Goal: Task Accomplishment & Management: Manage account settings

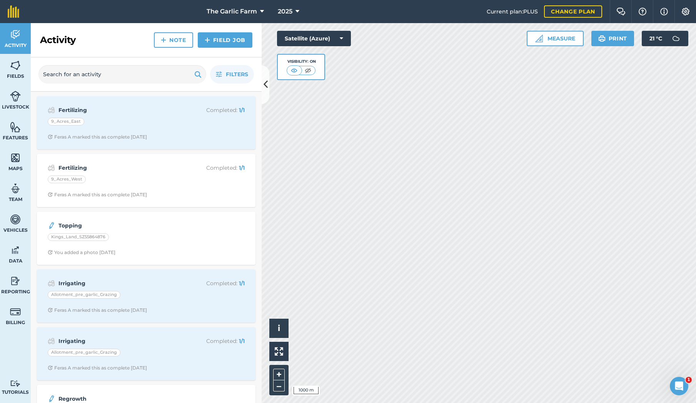
click at [14, 100] on img at bounding box center [15, 96] width 11 height 12
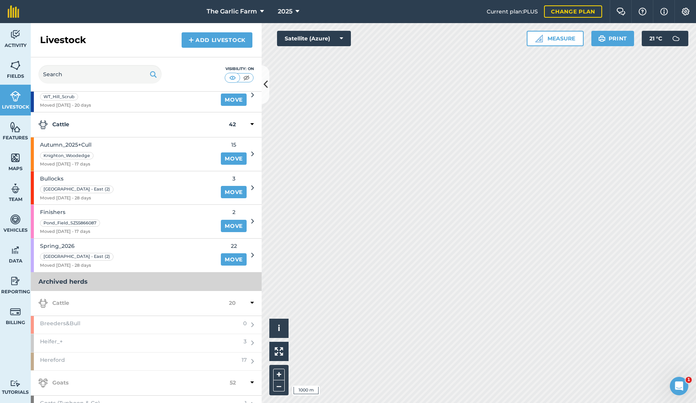
scroll to position [130, 0]
click at [171, 252] on div "Spring_2026 Lower Packway - East (2) Moved 21/07/25 - 28 days" at bounding box center [124, 254] width 186 height 33
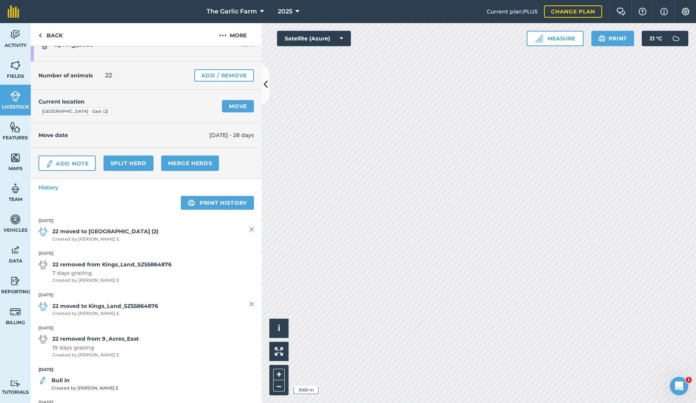
scroll to position [20, 0]
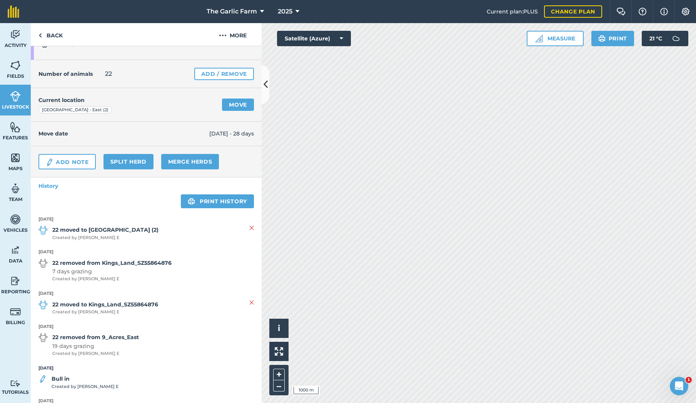
click at [221, 76] on link "Add / Remove" at bounding box center [224, 74] width 60 height 12
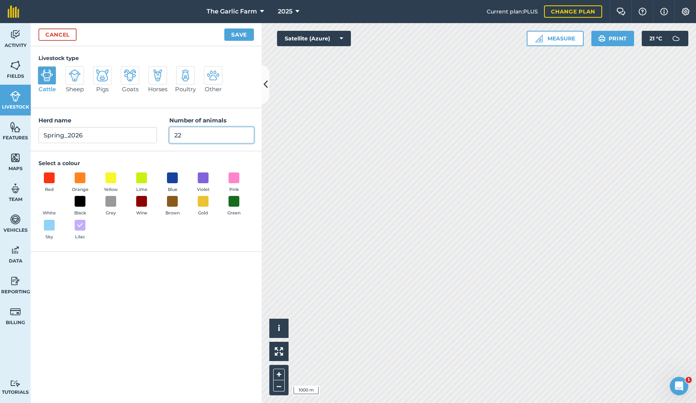
drag, startPoint x: 189, startPoint y: 136, endPoint x: 194, endPoint y: 133, distance: 5.7
click at [189, 136] on input "22" at bounding box center [211, 135] width 85 height 16
type input "20"
click at [242, 33] on button "Save" at bounding box center [239, 34] width 30 height 12
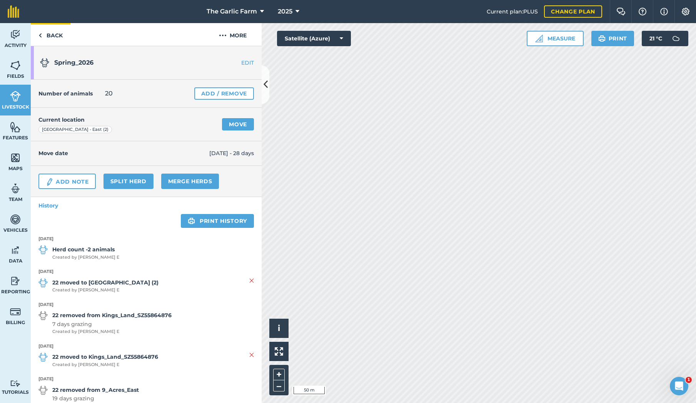
click at [52, 36] on link "Back" at bounding box center [51, 34] width 40 height 23
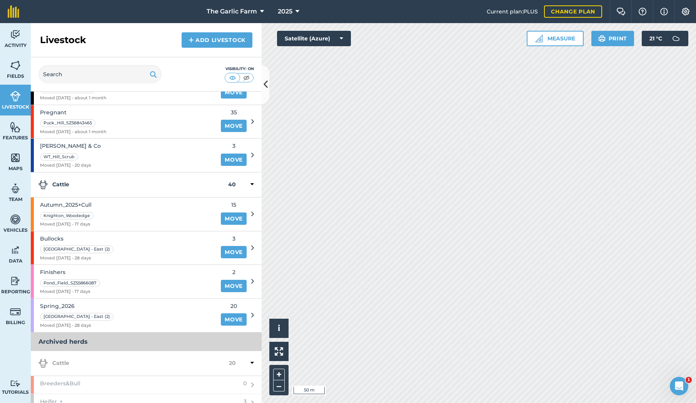
scroll to position [71, 0]
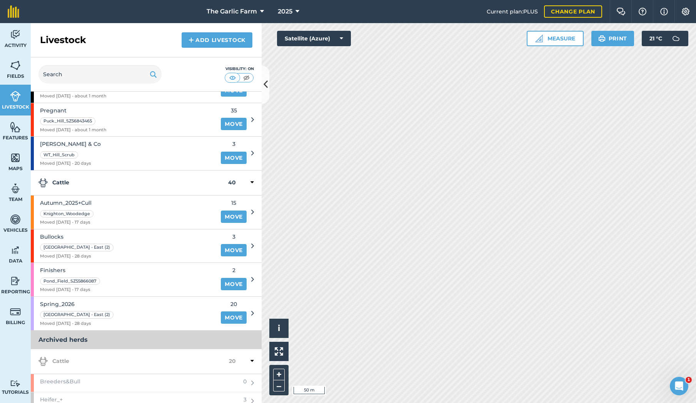
click at [235, 212] on link "Move" at bounding box center [234, 217] width 26 height 12
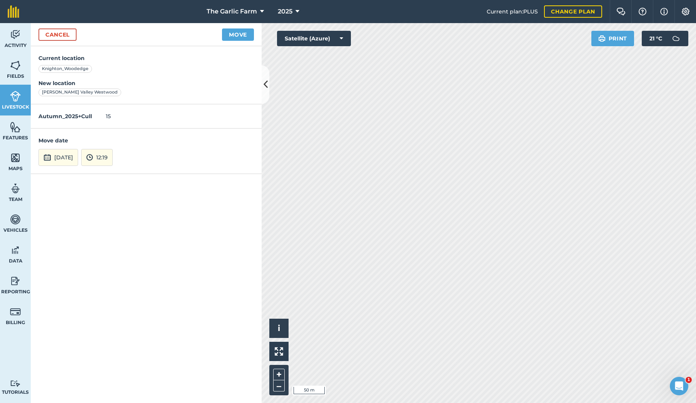
click at [70, 156] on button "18th Aug 2025" at bounding box center [58, 157] width 40 height 17
click at [120, 90] on abbr "8" at bounding box center [120, 90] width 2 height 5
click at [243, 33] on button "Move" at bounding box center [238, 34] width 32 height 12
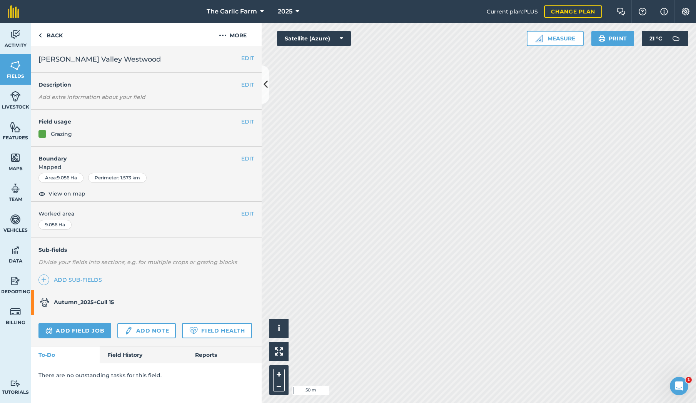
click at [557, 41] on button "Measure" at bounding box center [555, 38] width 57 height 15
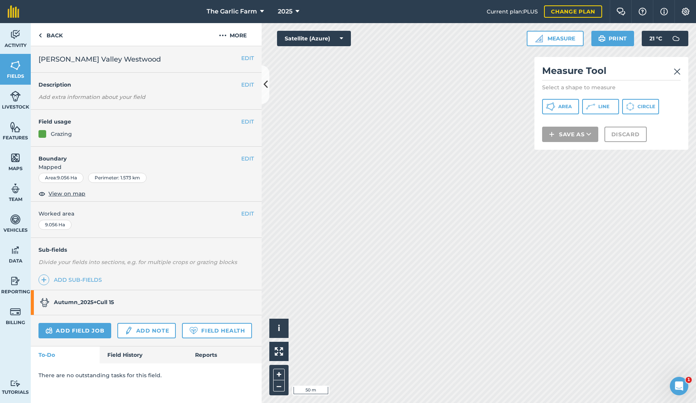
click at [606, 107] on span "Line" at bounding box center [604, 107] width 11 height 6
click at [607, 107] on span "Line" at bounding box center [604, 107] width 11 height 6
drag, startPoint x: 604, startPoint y: 105, endPoint x: 570, endPoint y: 136, distance: 46.0
click at [604, 105] on span "Line" at bounding box center [604, 107] width 11 height 6
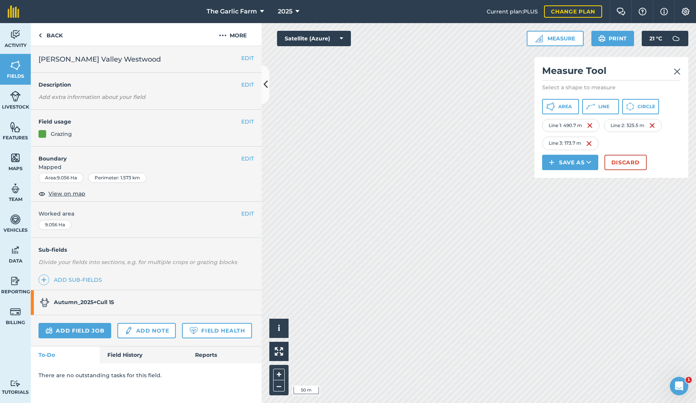
click at [600, 103] on button "Line" at bounding box center [600, 106] width 37 height 15
drag, startPoint x: 609, startPoint y: 104, endPoint x: 597, endPoint y: 139, distance: 37.7
click at [609, 104] on span "Line" at bounding box center [604, 107] width 11 height 6
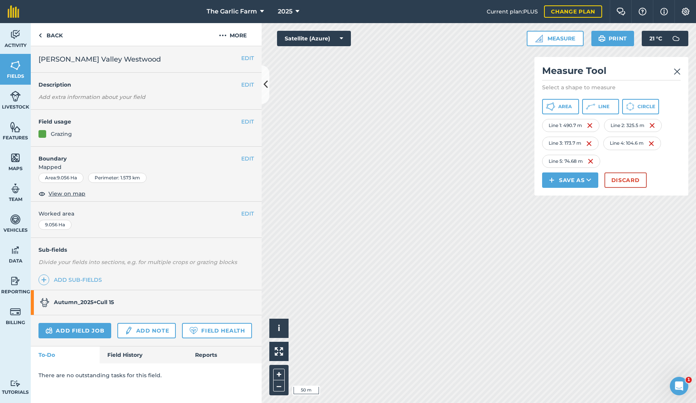
click at [602, 106] on span "Line" at bounding box center [604, 107] width 11 height 6
click at [602, 107] on span "Line" at bounding box center [604, 107] width 11 height 6
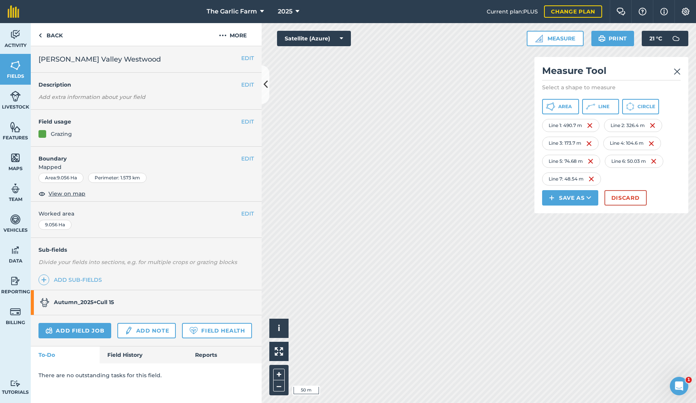
drag, startPoint x: 605, startPoint y: 109, endPoint x: 561, endPoint y: 189, distance: 91.5
click at [604, 110] on button "Line" at bounding box center [600, 106] width 37 height 15
click at [679, 69] on img at bounding box center [677, 71] width 7 height 9
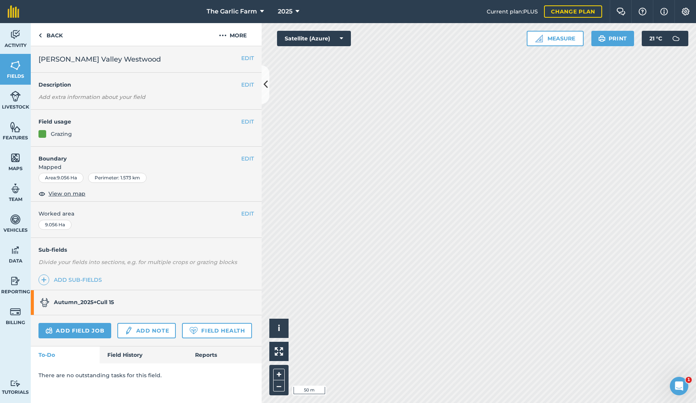
click at [567, 40] on button "Measure" at bounding box center [555, 38] width 57 height 15
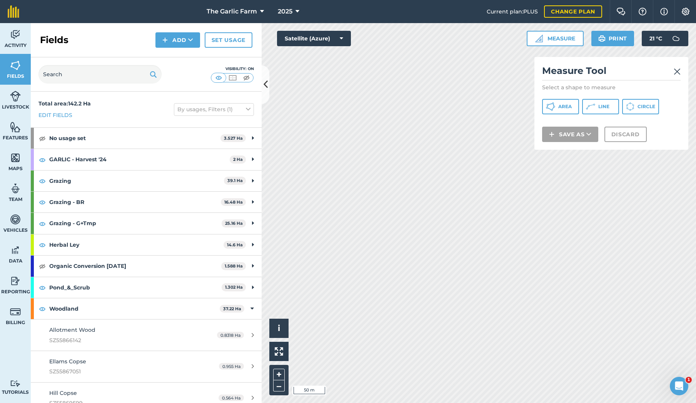
click at [340, 37] on icon at bounding box center [341, 39] width 3 height 8
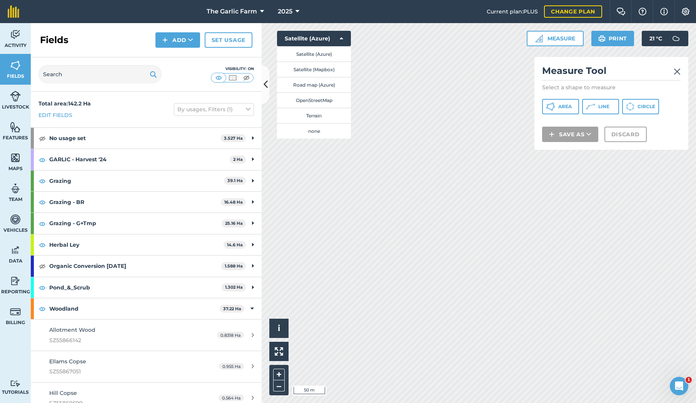
click at [326, 119] on button "Terrain" at bounding box center [314, 115] width 74 height 15
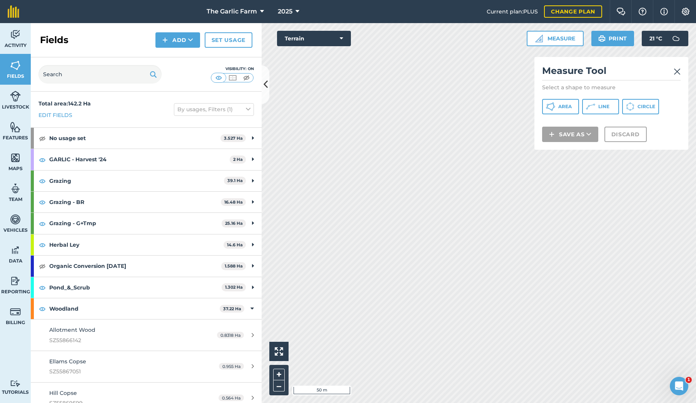
click at [606, 105] on span "Line" at bounding box center [604, 107] width 11 height 6
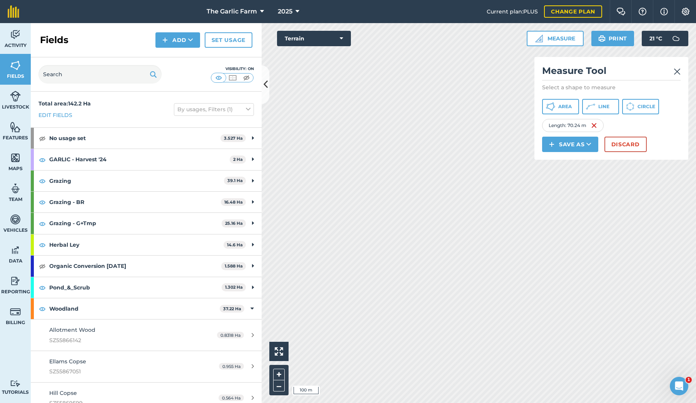
click at [341, 37] on icon at bounding box center [341, 39] width 3 height 8
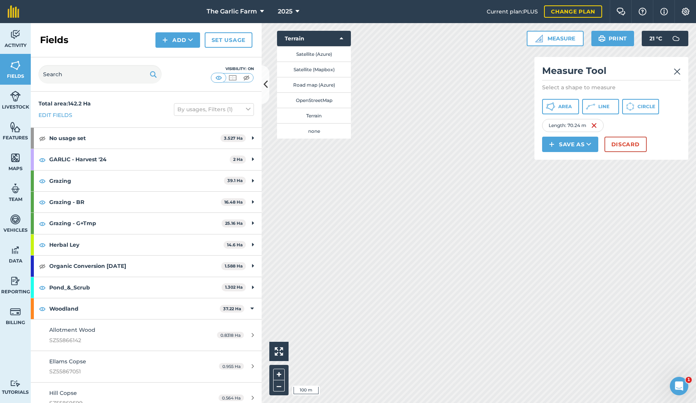
click at [317, 51] on button "Satellite (Azure)" at bounding box center [314, 53] width 74 height 15
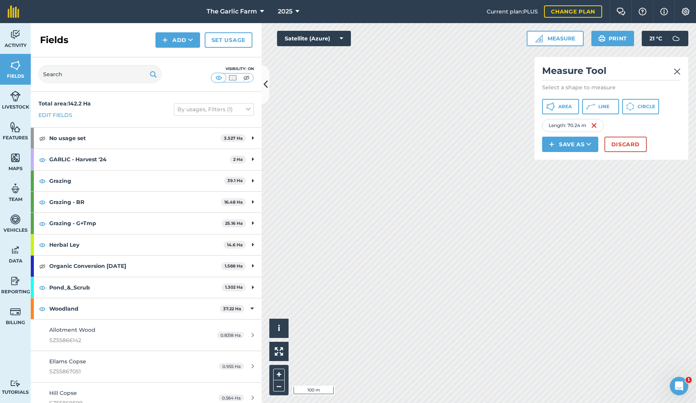
click at [14, 94] on img at bounding box center [15, 96] width 11 height 12
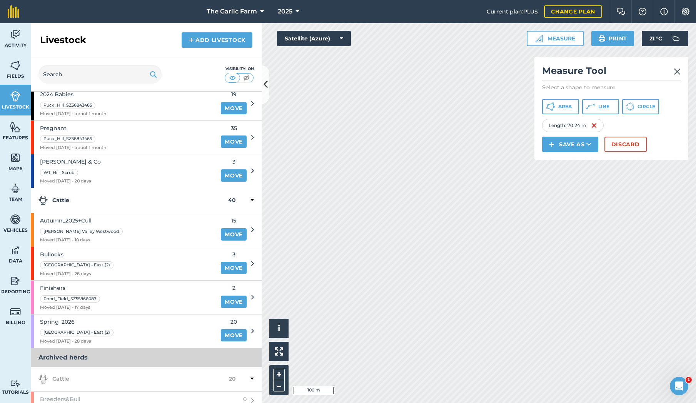
scroll to position [56, 0]
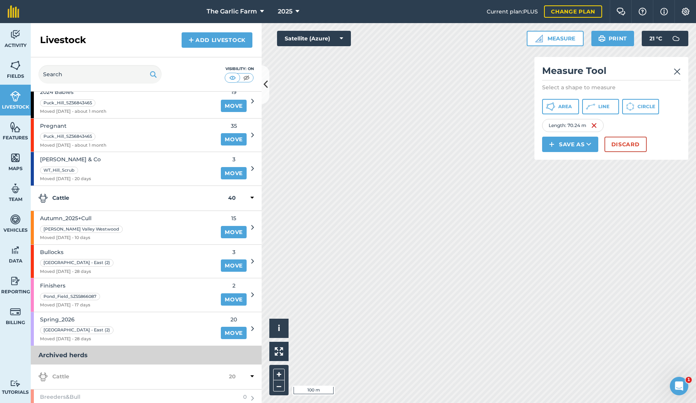
click at [234, 296] on link "Move" at bounding box center [234, 299] width 26 height 12
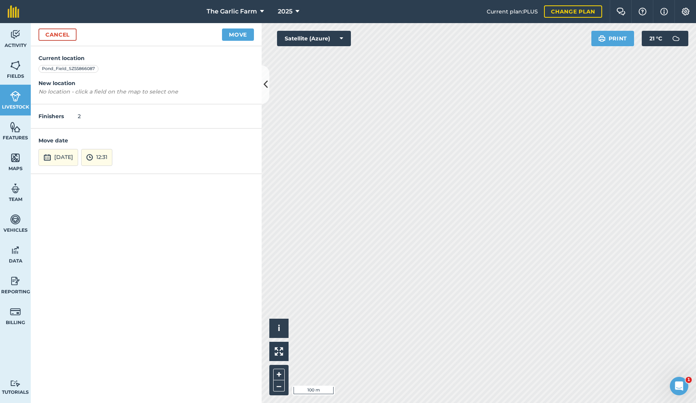
click at [234, 36] on button "Move" at bounding box center [238, 34] width 32 height 12
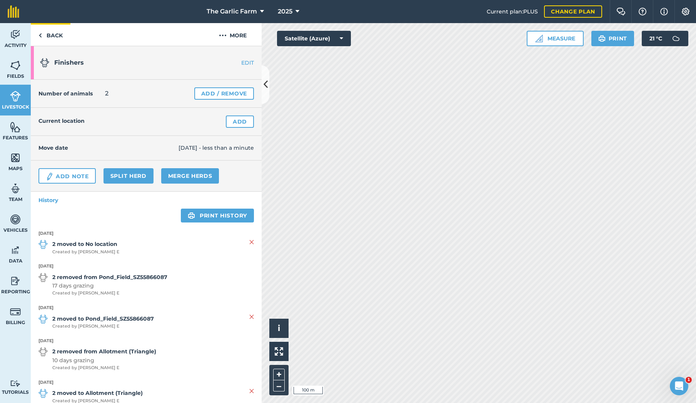
click at [43, 35] on link "Back" at bounding box center [51, 34] width 40 height 23
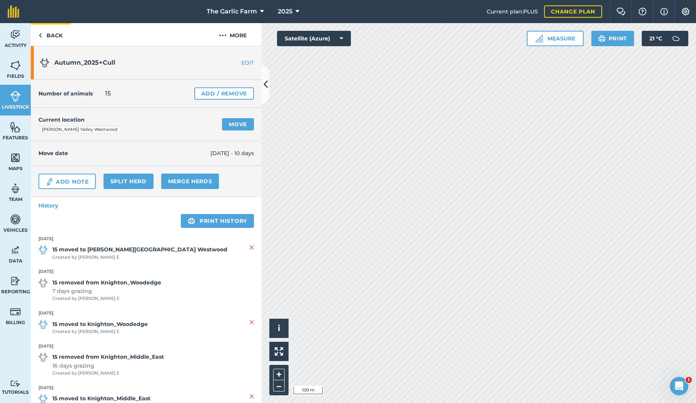
click at [41, 33] on img at bounding box center [39, 35] width 3 height 9
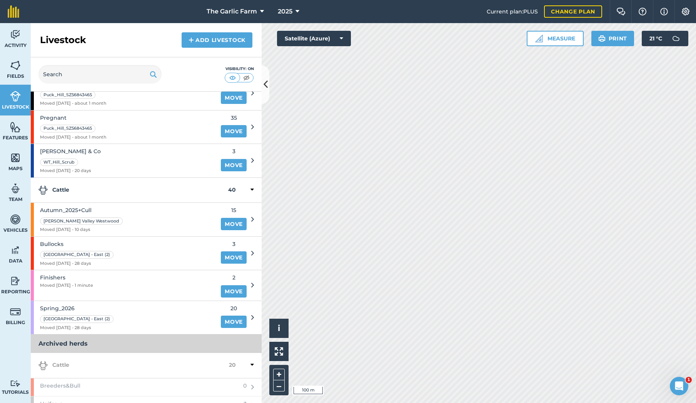
scroll to position [73, 0]
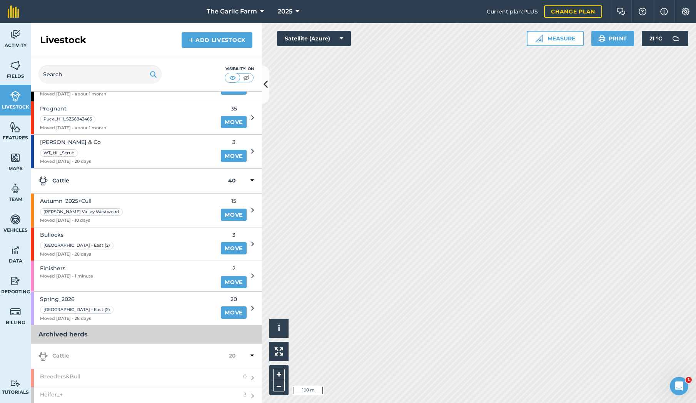
click at [235, 278] on link "Move" at bounding box center [234, 282] width 26 height 12
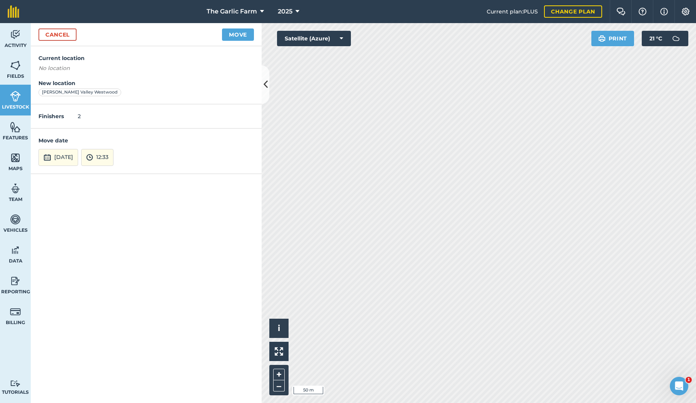
click at [78, 157] on button "18th Aug 2025" at bounding box center [58, 157] width 40 height 17
click at [119, 92] on button "8" at bounding box center [120, 91] width 18 height 12
click at [234, 35] on button "Move" at bounding box center [238, 34] width 32 height 12
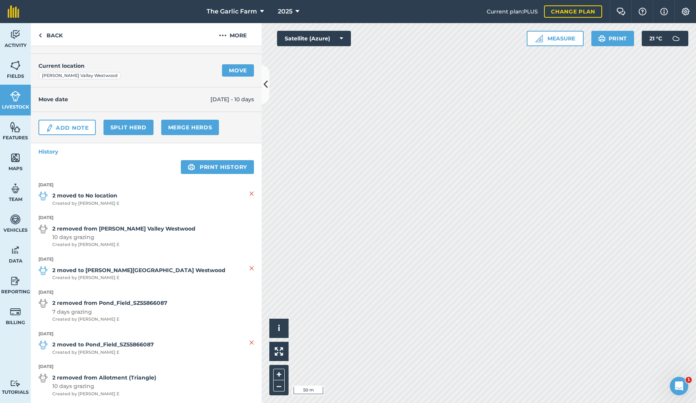
scroll to position [54, 0]
click at [181, 129] on link "Merge Herds" at bounding box center [190, 126] width 58 height 15
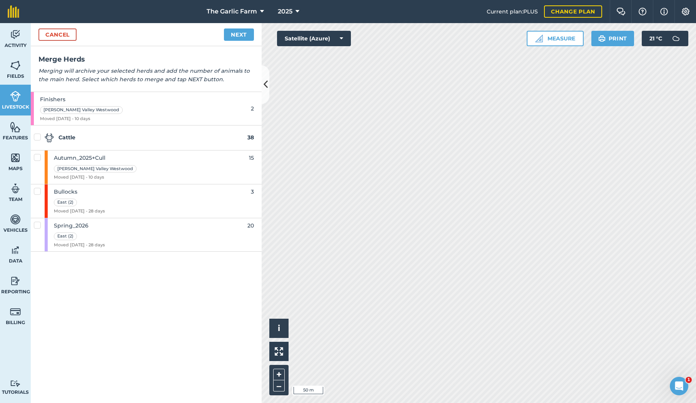
click at [48, 33] on link "Cancel" at bounding box center [57, 34] width 38 height 12
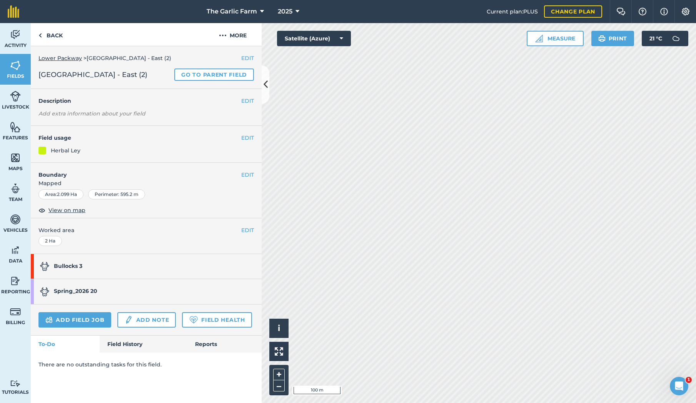
click at [15, 95] on img at bounding box center [15, 96] width 11 height 12
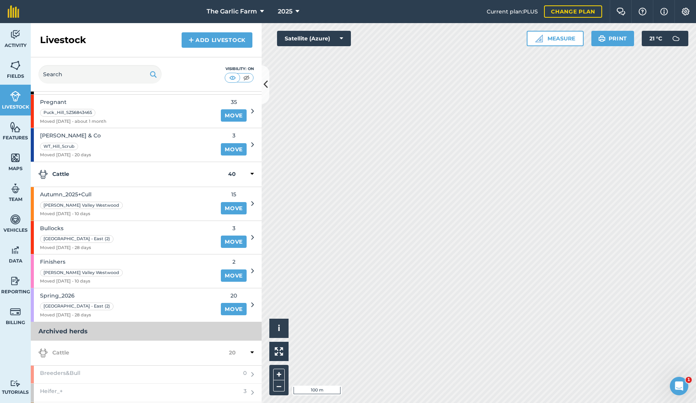
scroll to position [84, 0]
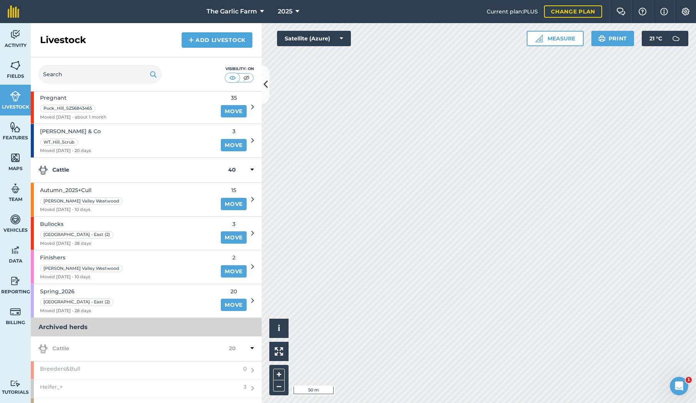
click at [236, 299] on link "Move" at bounding box center [234, 305] width 26 height 12
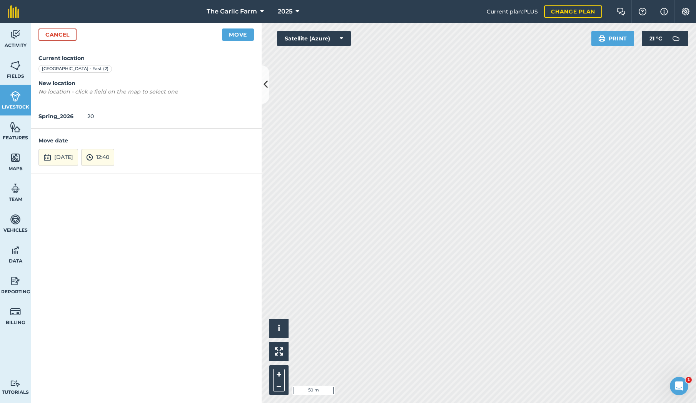
click at [76, 155] on button "18th Aug 2025" at bounding box center [58, 157] width 40 height 17
click at [48, 100] on abbr "11" at bounding box center [47, 102] width 5 height 5
click at [244, 33] on button "Move" at bounding box center [238, 34] width 32 height 12
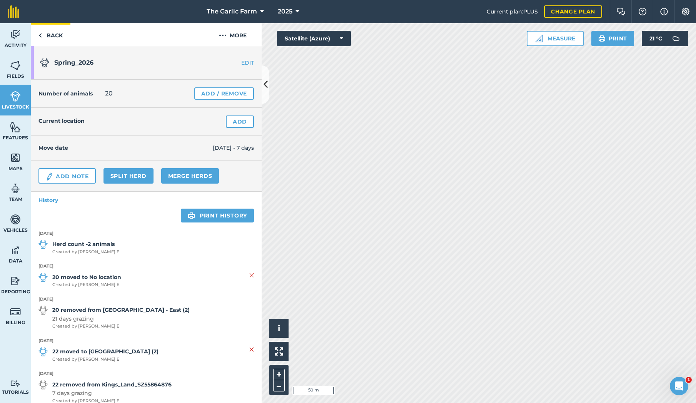
click at [43, 37] on link "Back" at bounding box center [51, 34] width 40 height 23
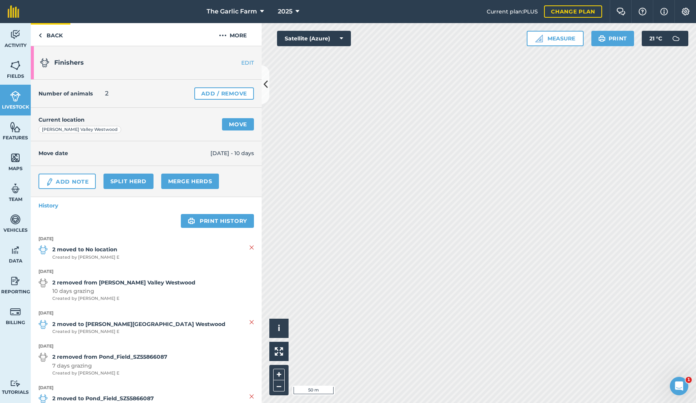
click at [38, 36] on img at bounding box center [39, 35] width 3 height 9
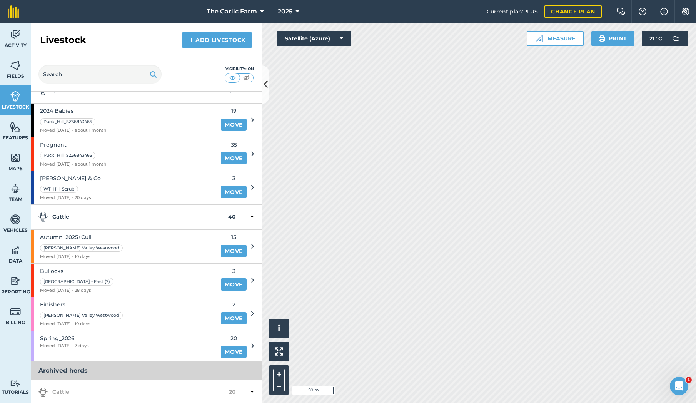
scroll to position [40, 0]
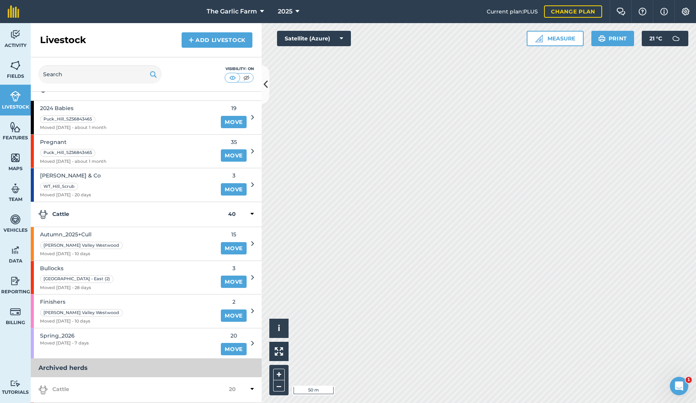
click at [236, 280] on link "Move" at bounding box center [234, 282] width 26 height 12
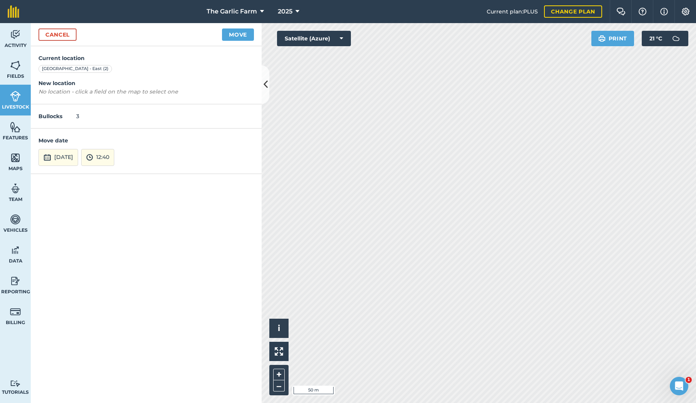
click at [52, 32] on link "Cancel" at bounding box center [57, 34] width 38 height 12
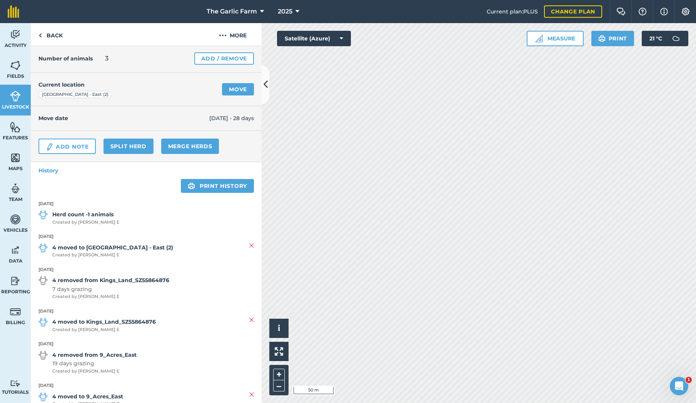
scroll to position [41, 0]
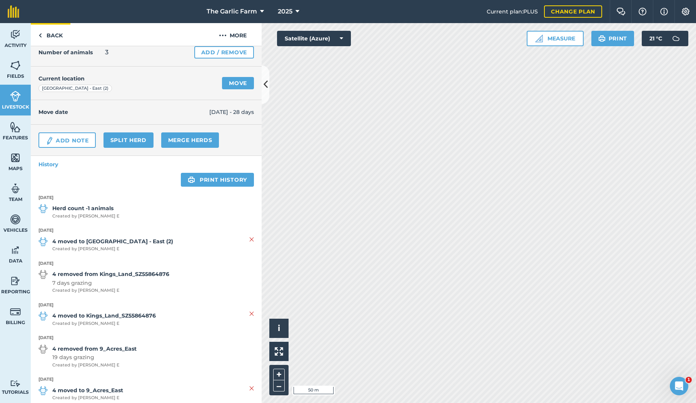
click at [52, 33] on link "Back" at bounding box center [51, 34] width 40 height 23
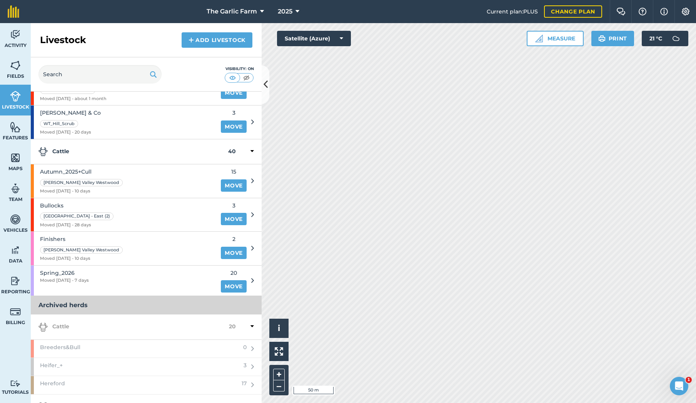
scroll to position [109, 0]
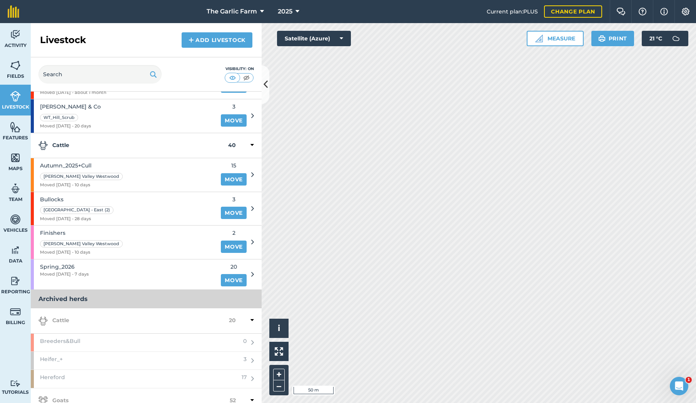
click at [174, 269] on div "Spring_2026 Moved 11/08/25 - 7 days" at bounding box center [124, 274] width 186 height 30
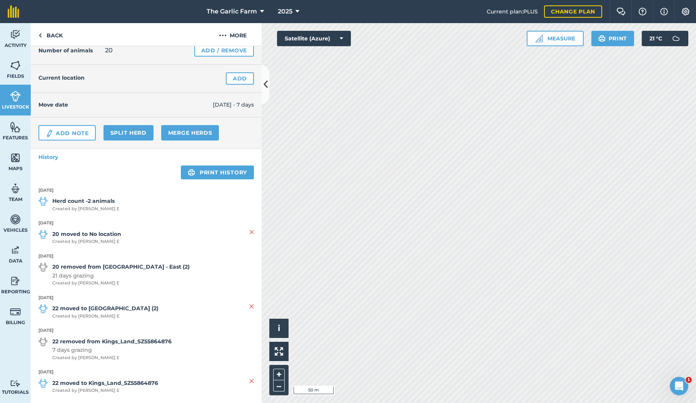
scroll to position [47, 0]
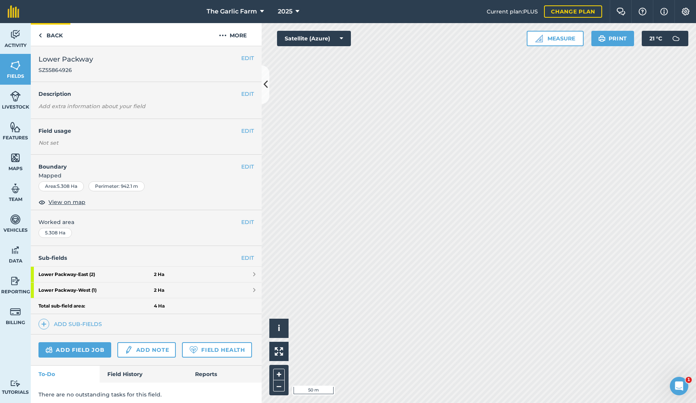
click at [49, 34] on link "Back" at bounding box center [51, 34] width 40 height 23
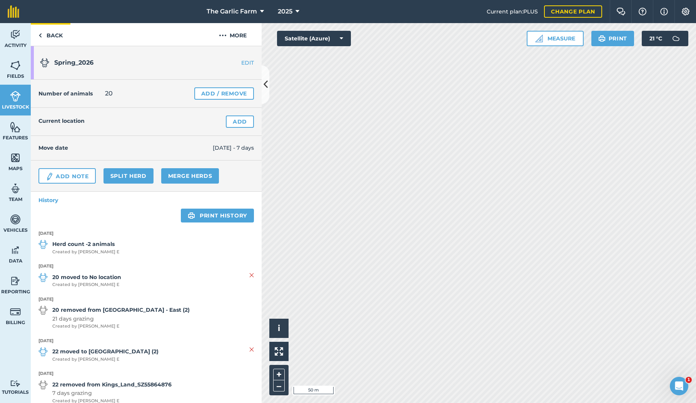
click at [45, 38] on link "Back" at bounding box center [51, 34] width 40 height 23
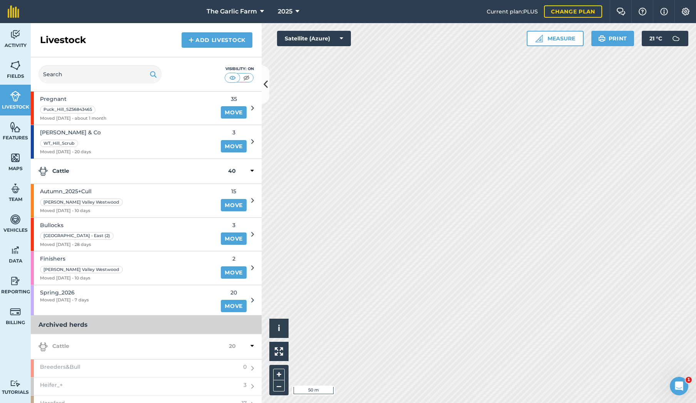
scroll to position [101, 0]
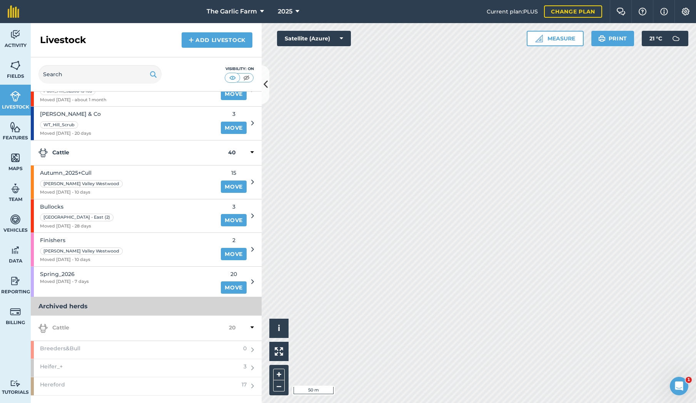
click at [231, 281] on link "Move" at bounding box center [234, 287] width 26 height 12
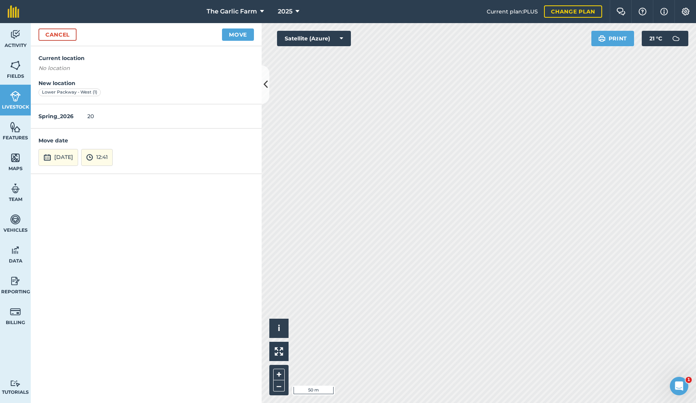
click at [64, 152] on button "18th Aug 2025" at bounding box center [58, 157] width 40 height 17
click at [48, 101] on abbr "11" at bounding box center [47, 102] width 5 height 5
click at [245, 34] on button "Move" at bounding box center [238, 34] width 32 height 12
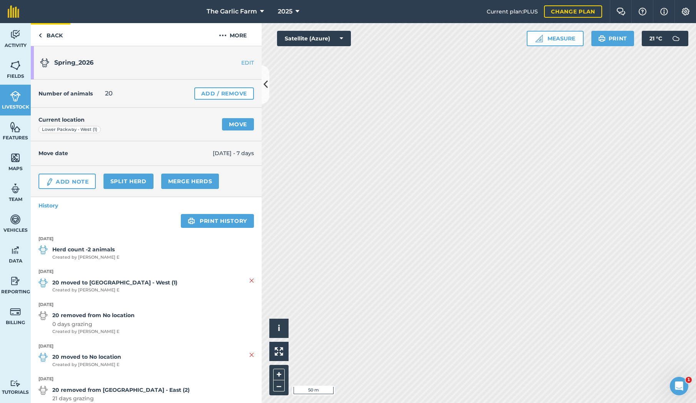
click at [44, 34] on link "Back" at bounding box center [51, 34] width 40 height 23
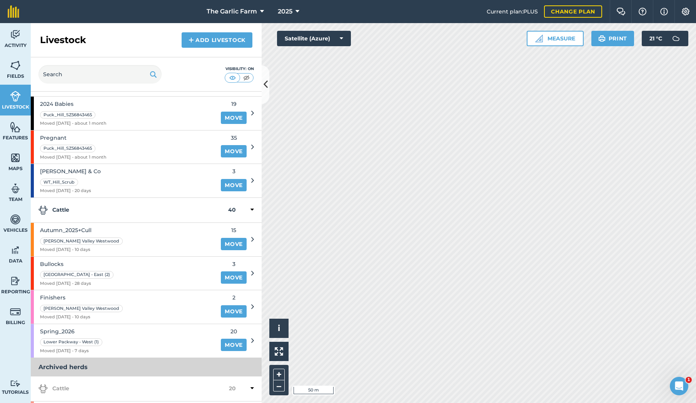
scroll to position [43, 0]
click at [233, 273] on link "Move" at bounding box center [234, 278] width 26 height 12
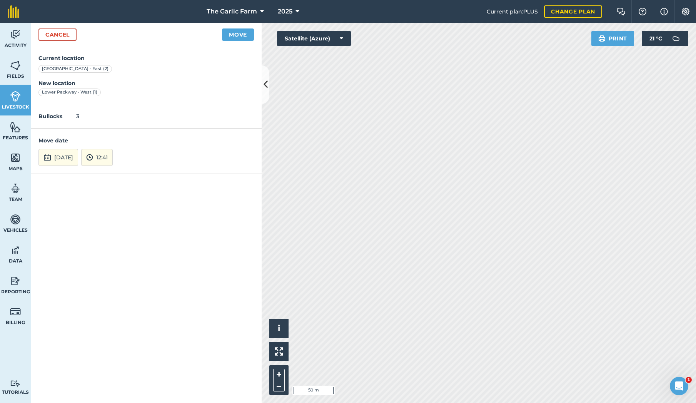
click at [62, 155] on button "18th Aug 2025" at bounding box center [58, 157] width 40 height 17
click at [43, 99] on button "11" at bounding box center [48, 103] width 18 height 12
click at [236, 38] on button "Move" at bounding box center [238, 34] width 32 height 12
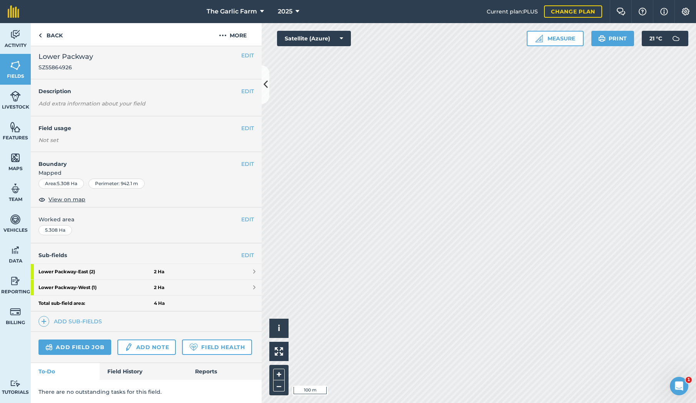
scroll to position [2, 0]
click at [567, 38] on button "Measure" at bounding box center [555, 38] width 57 height 15
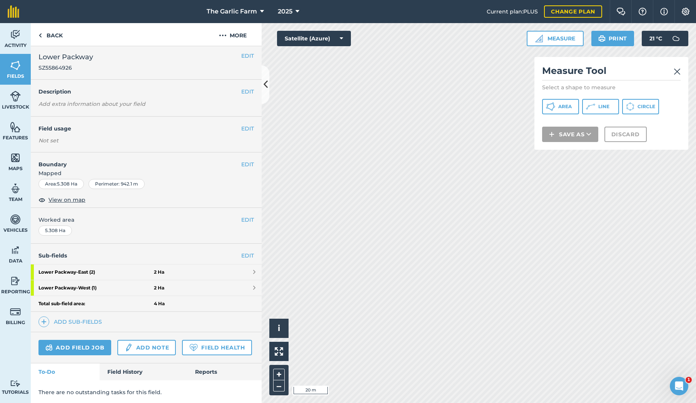
click at [604, 103] on button "Line" at bounding box center [600, 106] width 37 height 15
click at [678, 71] on img at bounding box center [677, 71] width 7 height 9
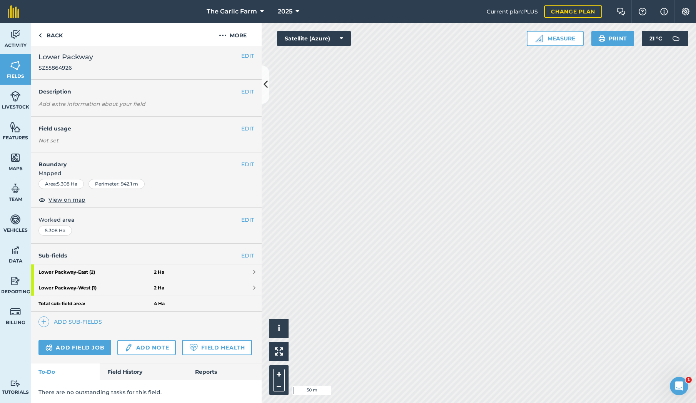
click at [17, 96] on img at bounding box center [15, 96] width 11 height 12
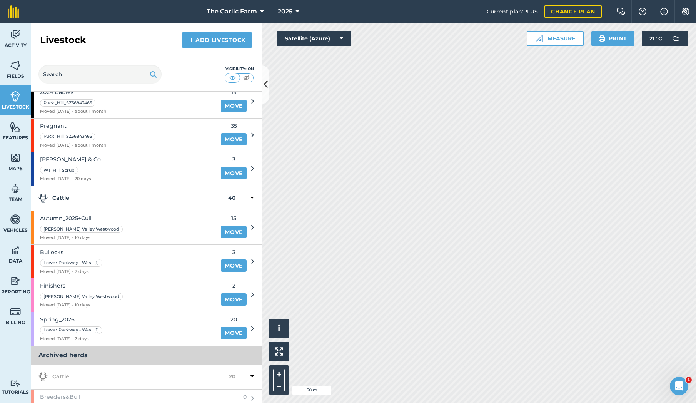
scroll to position [59, 0]
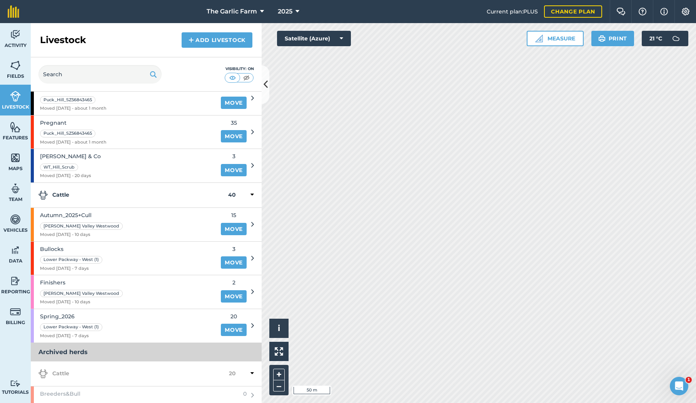
click at [178, 323] on div "Spring_2026 Lower Packway - West (1) Moved 11/08/25 - 7 days" at bounding box center [124, 325] width 186 height 33
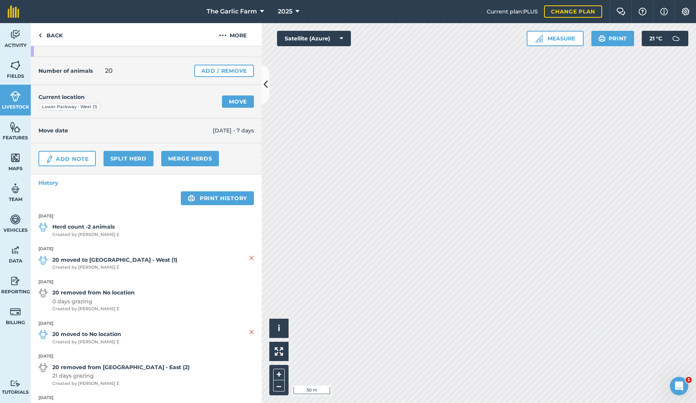
scroll to position [21, 0]
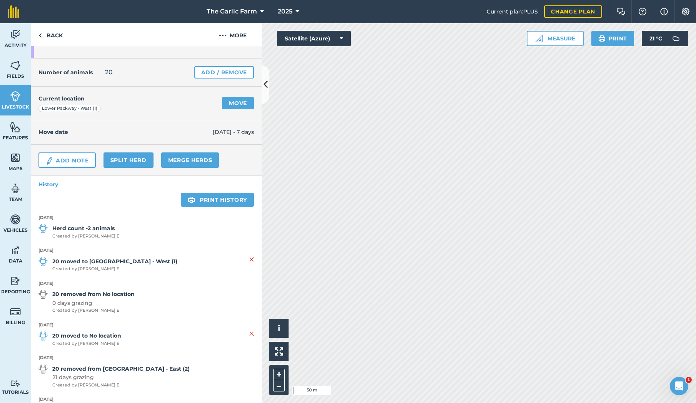
click at [83, 227] on strong "Herd count -2 animals" at bounding box center [85, 228] width 67 height 8
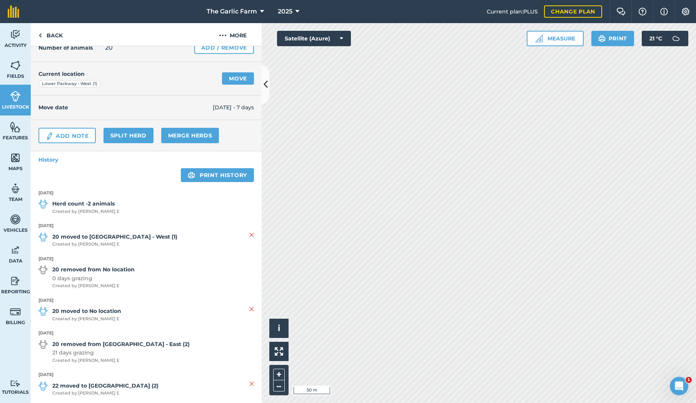
scroll to position [40, 0]
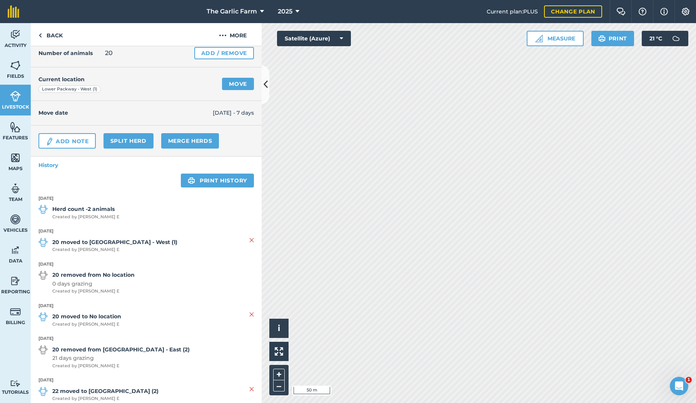
click at [223, 54] on link "Add / Remove" at bounding box center [224, 53] width 60 height 12
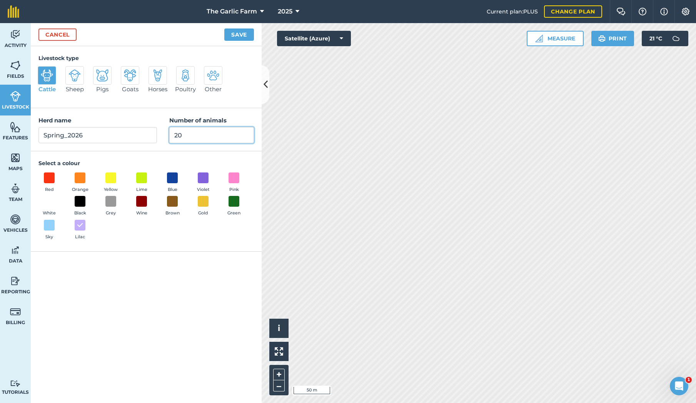
click at [191, 135] on input "20" at bounding box center [211, 135] width 85 height 16
type input "22"
click at [240, 31] on button "Save" at bounding box center [239, 34] width 30 height 12
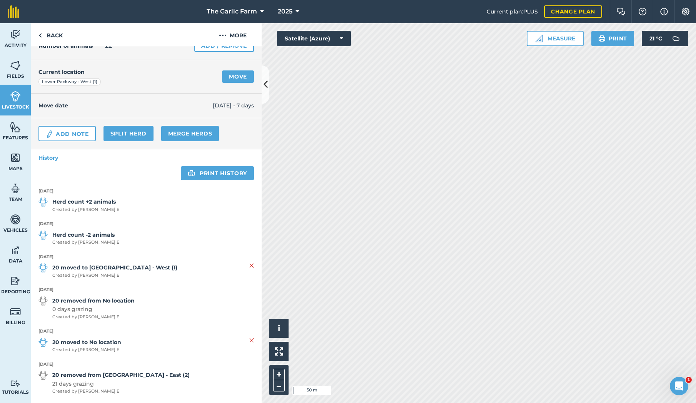
scroll to position [49, 0]
click at [50, 35] on link "Back" at bounding box center [51, 34] width 40 height 23
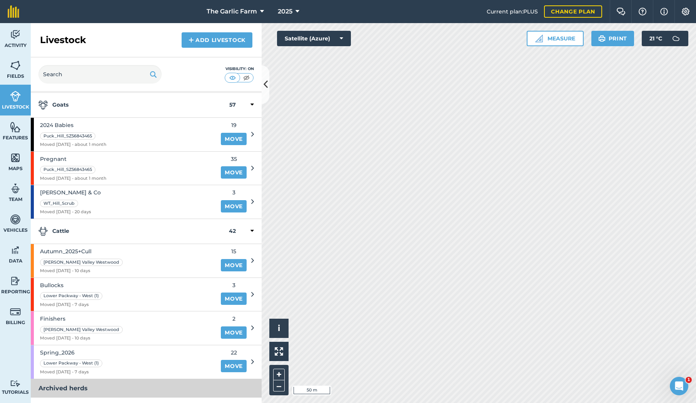
scroll to position [24, 0]
click at [177, 328] on div "Finishers Knighton Valley Westwood Moved 08/08/25 - 10 days" at bounding box center [124, 326] width 186 height 33
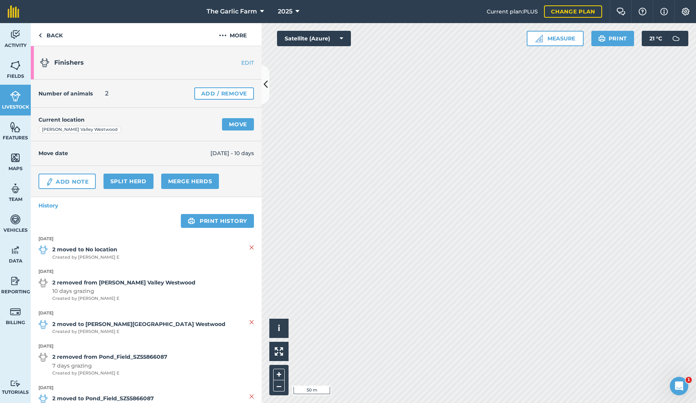
drag, startPoint x: 17, startPoint y: 61, endPoint x: 22, endPoint y: 76, distance: 16.0
click at [17, 61] on img at bounding box center [15, 66] width 11 height 12
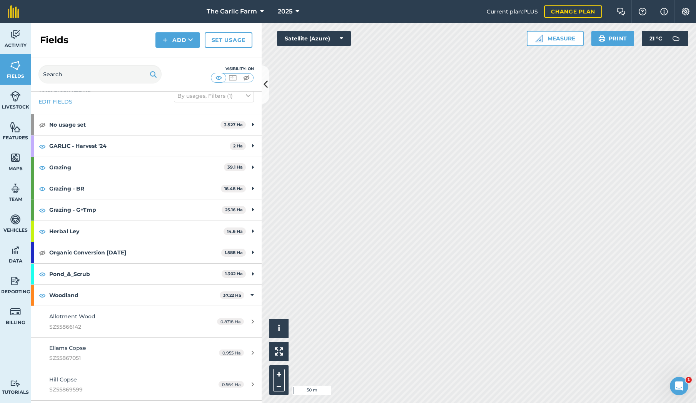
scroll to position [17, 0]
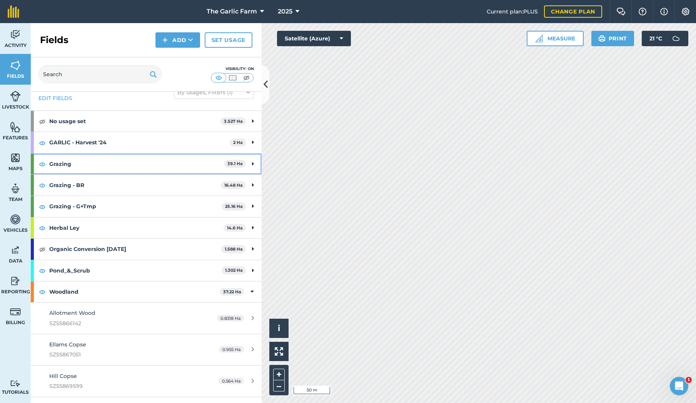
click at [199, 164] on strong "Grazing" at bounding box center [136, 164] width 175 height 21
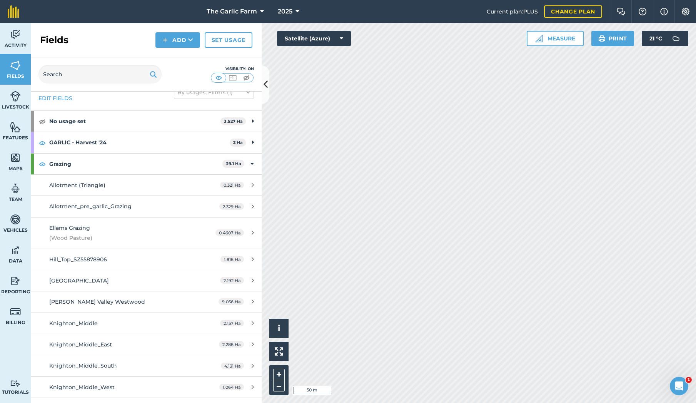
click at [169, 186] on div "Allotment (Triangle)" at bounding box center [121, 185] width 145 height 8
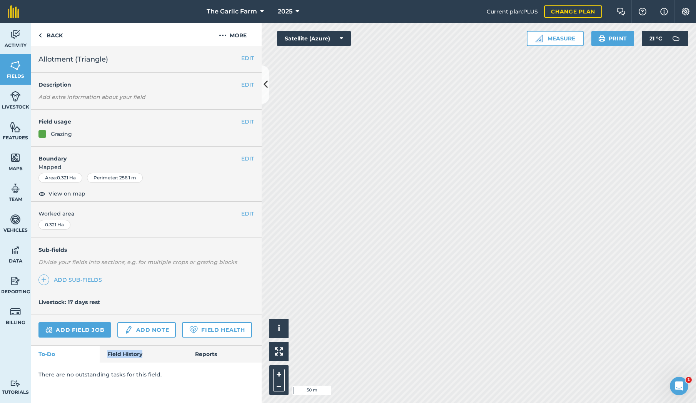
click at [124, 352] on link "Field History" at bounding box center [143, 354] width 87 height 17
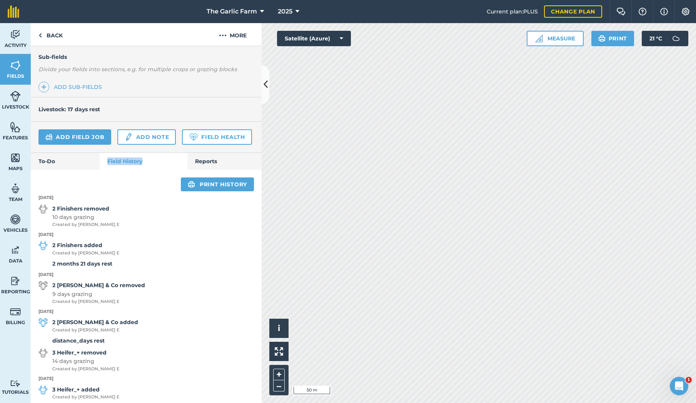
scroll to position [192, 0]
click at [46, 35] on link "Back" at bounding box center [51, 34] width 40 height 23
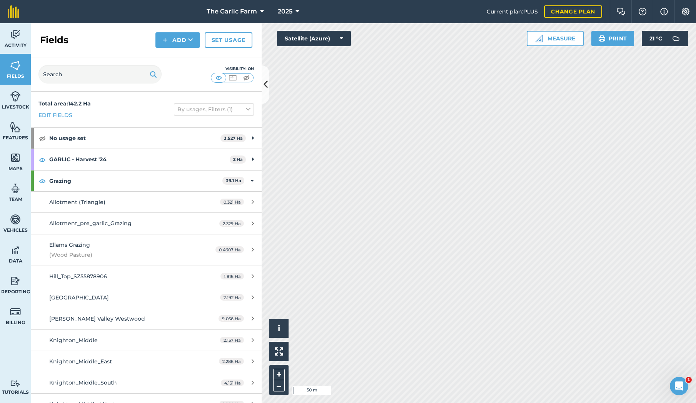
click at [18, 100] on img at bounding box center [15, 96] width 11 height 12
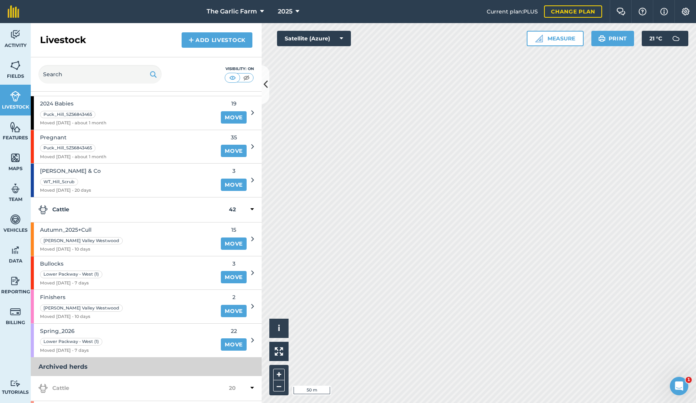
scroll to position [45, 0]
click at [172, 308] on div "Finishers Knighton Valley Westwood Moved 08/08/25 - 10 days" at bounding box center [124, 305] width 186 height 33
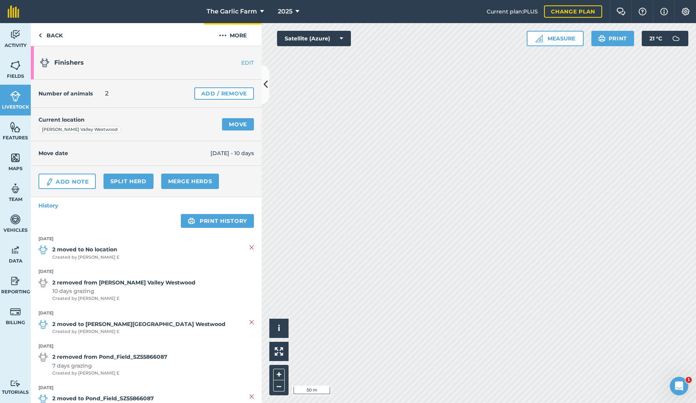
click at [221, 35] on img at bounding box center [223, 35] width 8 height 9
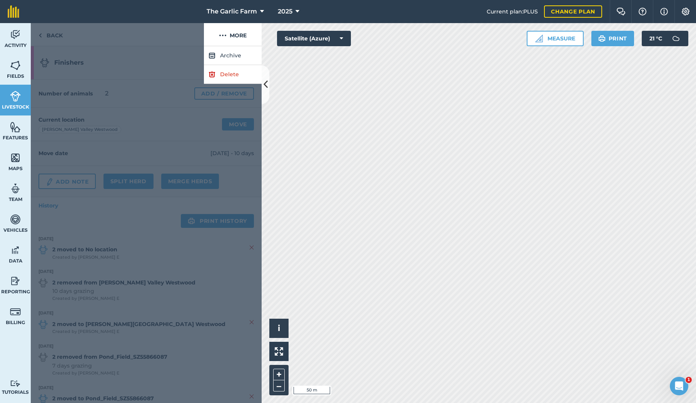
click at [231, 74] on link "Delete" at bounding box center [233, 74] width 58 height 19
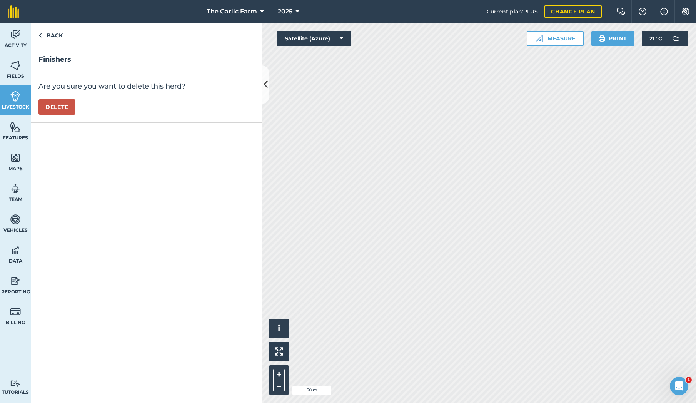
click at [62, 107] on button "Delete" at bounding box center [56, 106] width 37 height 15
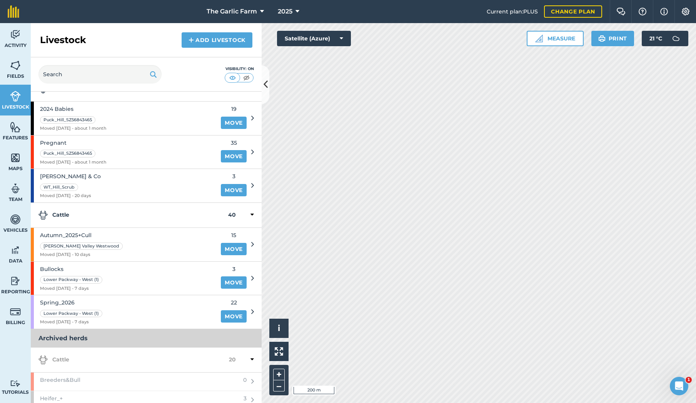
scroll to position [40, 0]
